Goal: Task Accomplishment & Management: Use online tool/utility

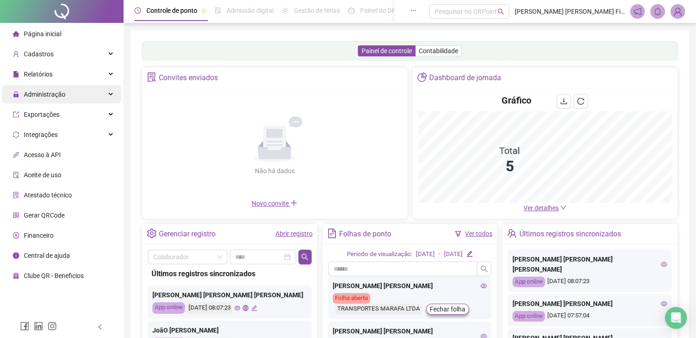
click at [74, 96] on div "Administração" at bounding box center [61, 94] width 119 height 18
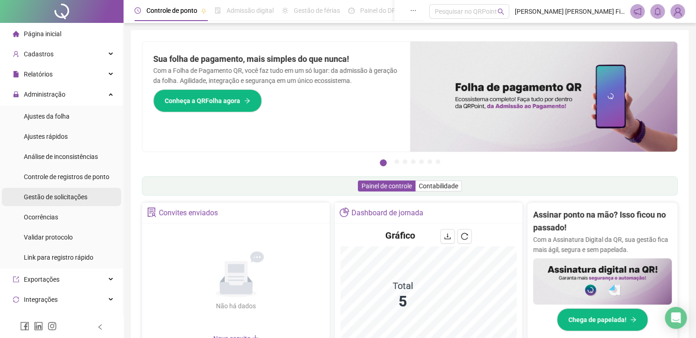
click at [47, 194] on span "Gestão de solicitações" at bounding box center [56, 196] width 64 height 7
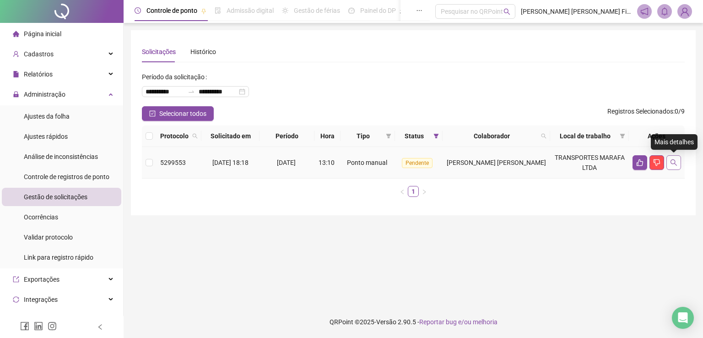
click at [675, 162] on icon "search" at bounding box center [673, 162] width 7 height 7
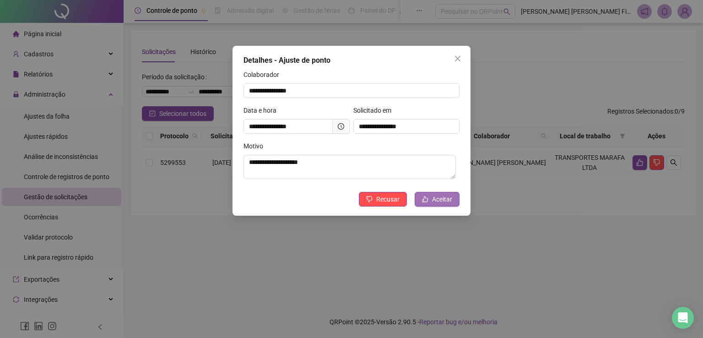
click at [443, 199] on span "Aceitar" at bounding box center [442, 199] width 20 height 10
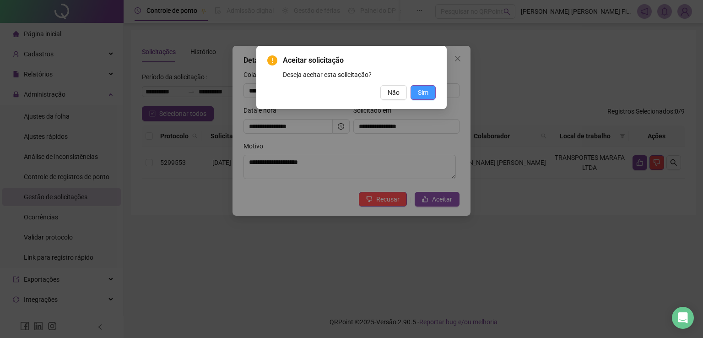
click at [426, 96] on span "Sim" at bounding box center [423, 92] width 11 height 10
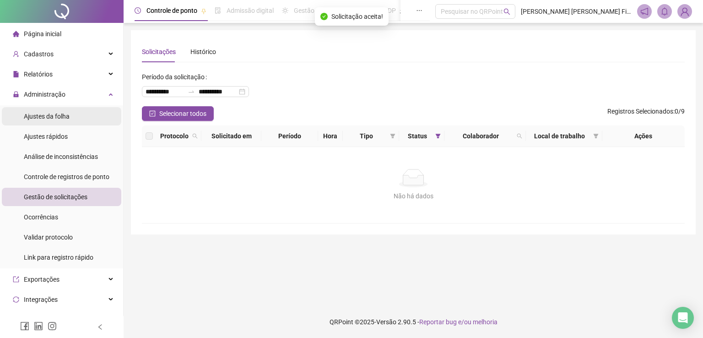
click at [33, 114] on span "Ajustes da folha" at bounding box center [47, 116] width 46 height 7
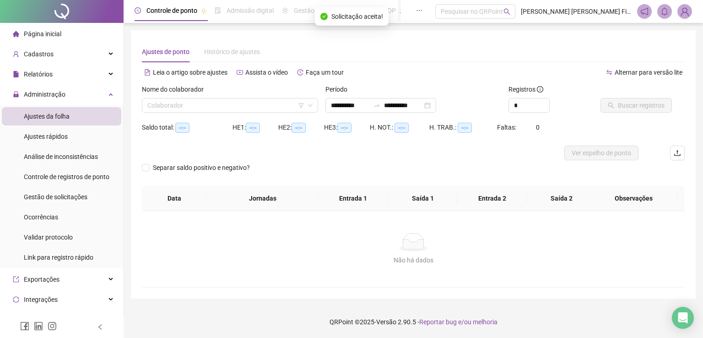
type input "**********"
click at [238, 108] on input "search" at bounding box center [225, 105] width 157 height 14
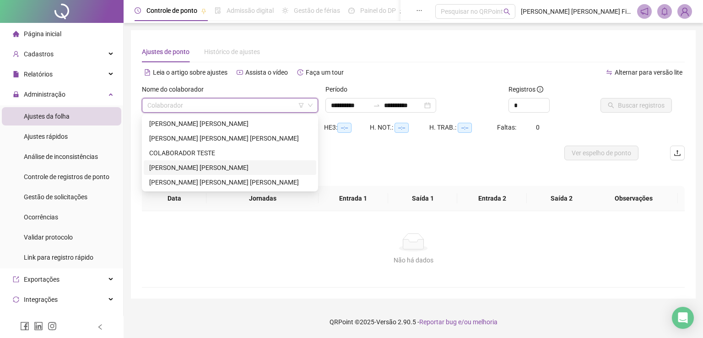
click at [231, 165] on div "JOÃO VITOR FINCO" at bounding box center [229, 167] width 161 height 10
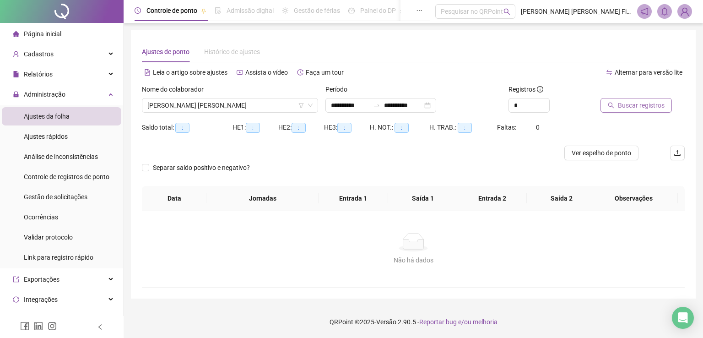
click at [640, 102] on span "Buscar registros" at bounding box center [640, 105] width 47 height 10
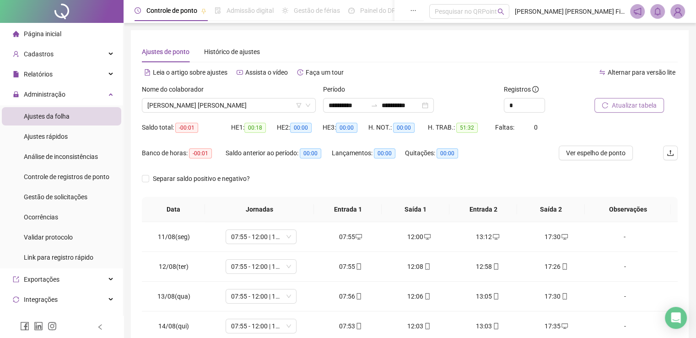
click at [66, 32] on li "Página inicial" at bounding box center [61, 34] width 119 height 18
